Goal: Task Accomplishment & Management: Use online tool/utility

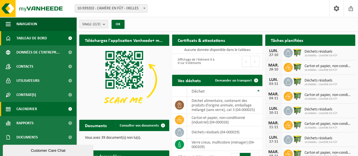
click at [32, 108] on span "Calendrier" at bounding box center [26, 109] width 21 height 14
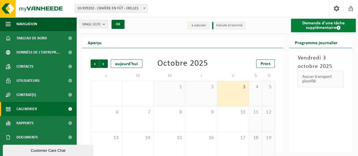
click at [347, 24] on link "Demande d'une tâche supplémentaire" at bounding box center [323, 26] width 65 height 14
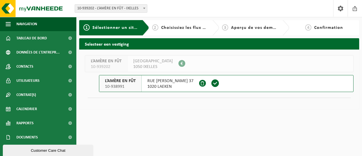
click at [244, 85] on button "L’AMÈRE EN FÛT 10-938991 RUE DIEUDONNÉ LEFÈVRE 37 1020 LAEKEN" at bounding box center [226, 83] width 255 height 17
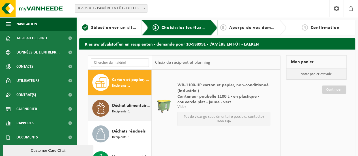
click at [131, 109] on div "Déchet alimentaire, contenant des produits d'origine animale, emballage mélangé…" at bounding box center [131, 108] width 38 height 17
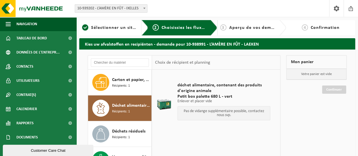
click at [219, 111] on p "Pas de vidange supplémentaire possible, contactez nous svp." at bounding box center [224, 113] width 87 height 8
click at [262, 98] on span "Petit box palette 680 L - vert" at bounding box center [224, 97] width 93 height 6
